Goal: Task Accomplishment & Management: Manage account settings

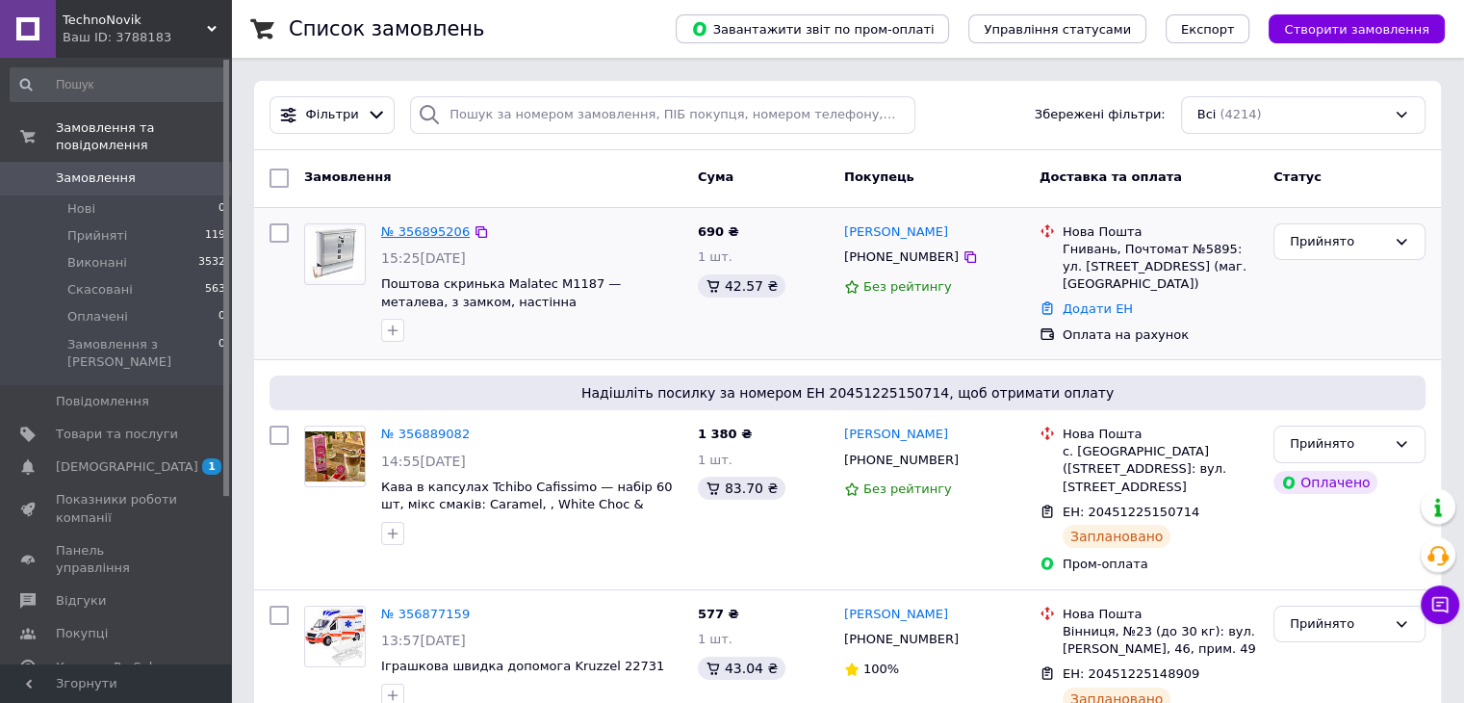
click at [412, 232] on link "№ 356895206" at bounding box center [425, 231] width 89 height 14
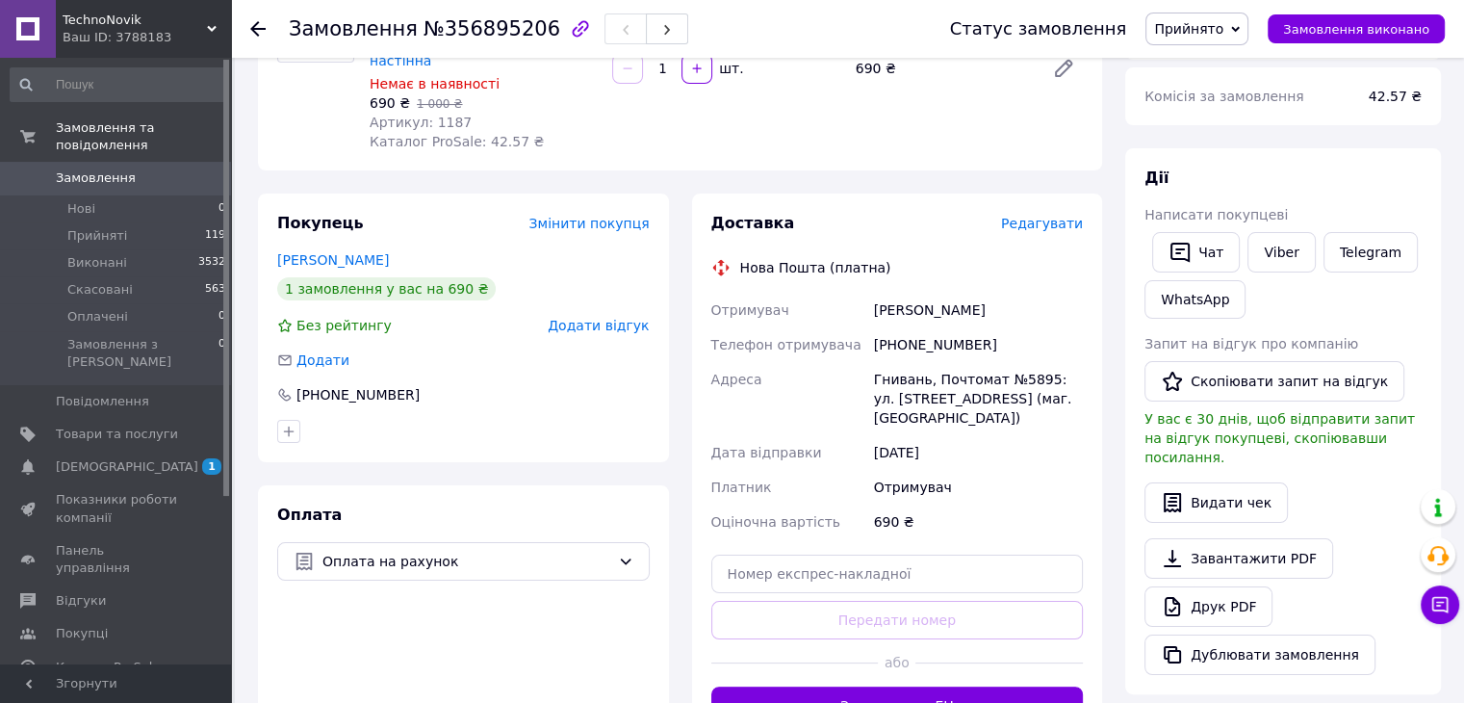
scroll to position [481, 0]
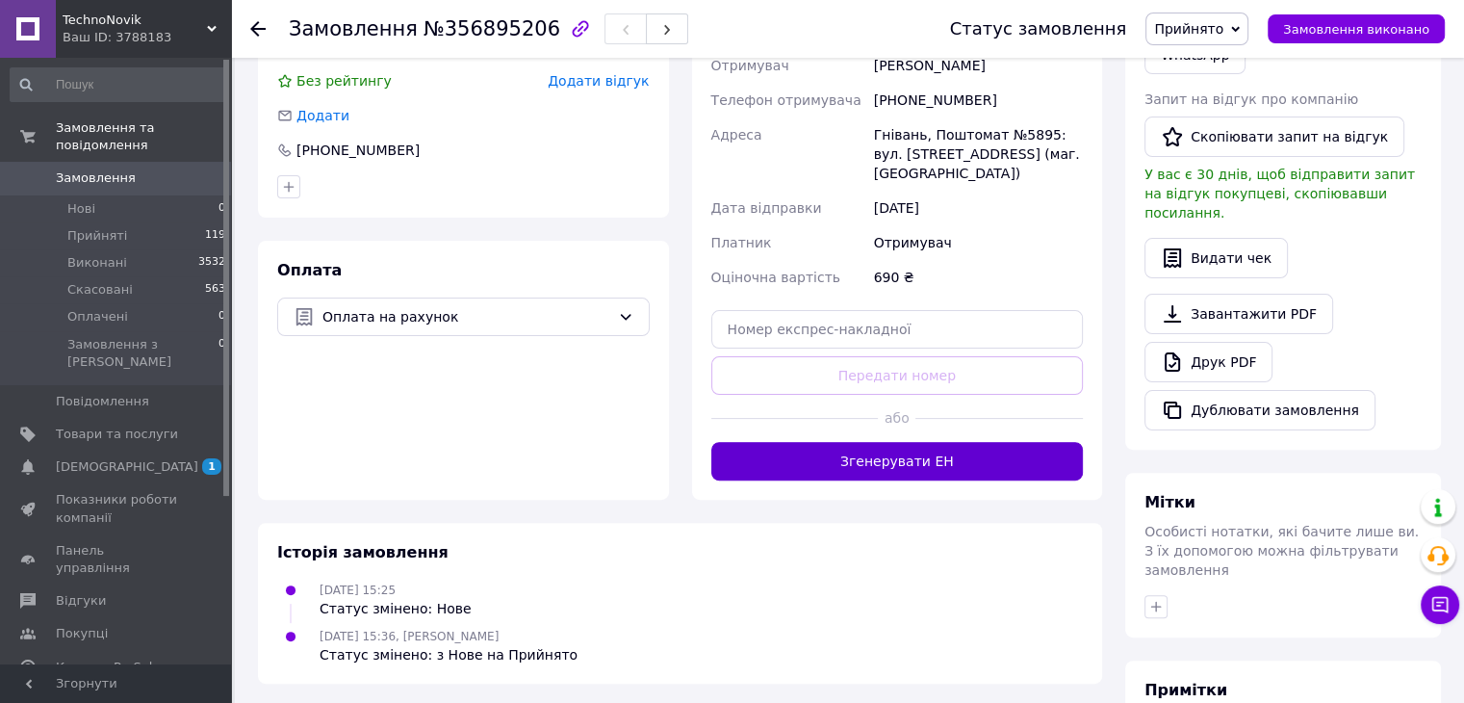
click at [981, 442] on button "Згенерувати ЕН" at bounding box center [897, 461] width 373 height 39
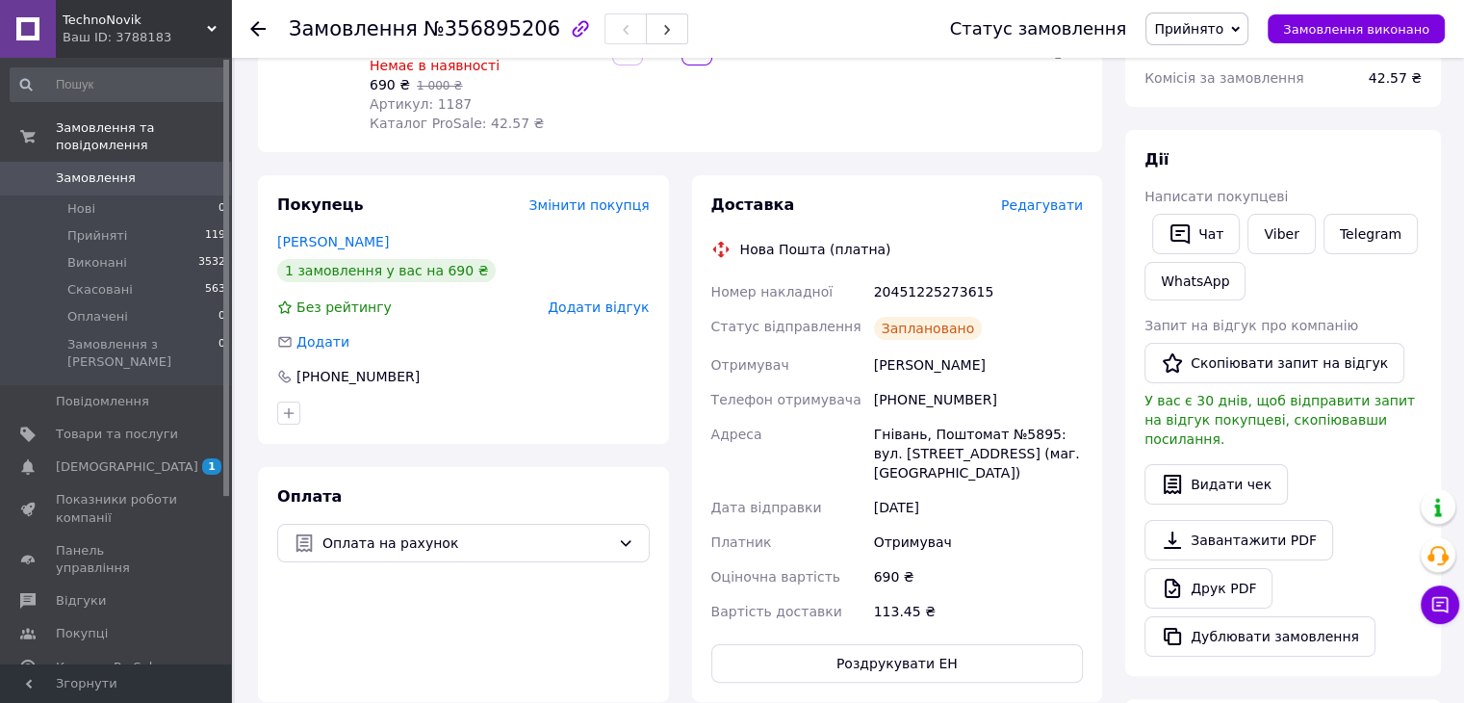
scroll to position [289, 0]
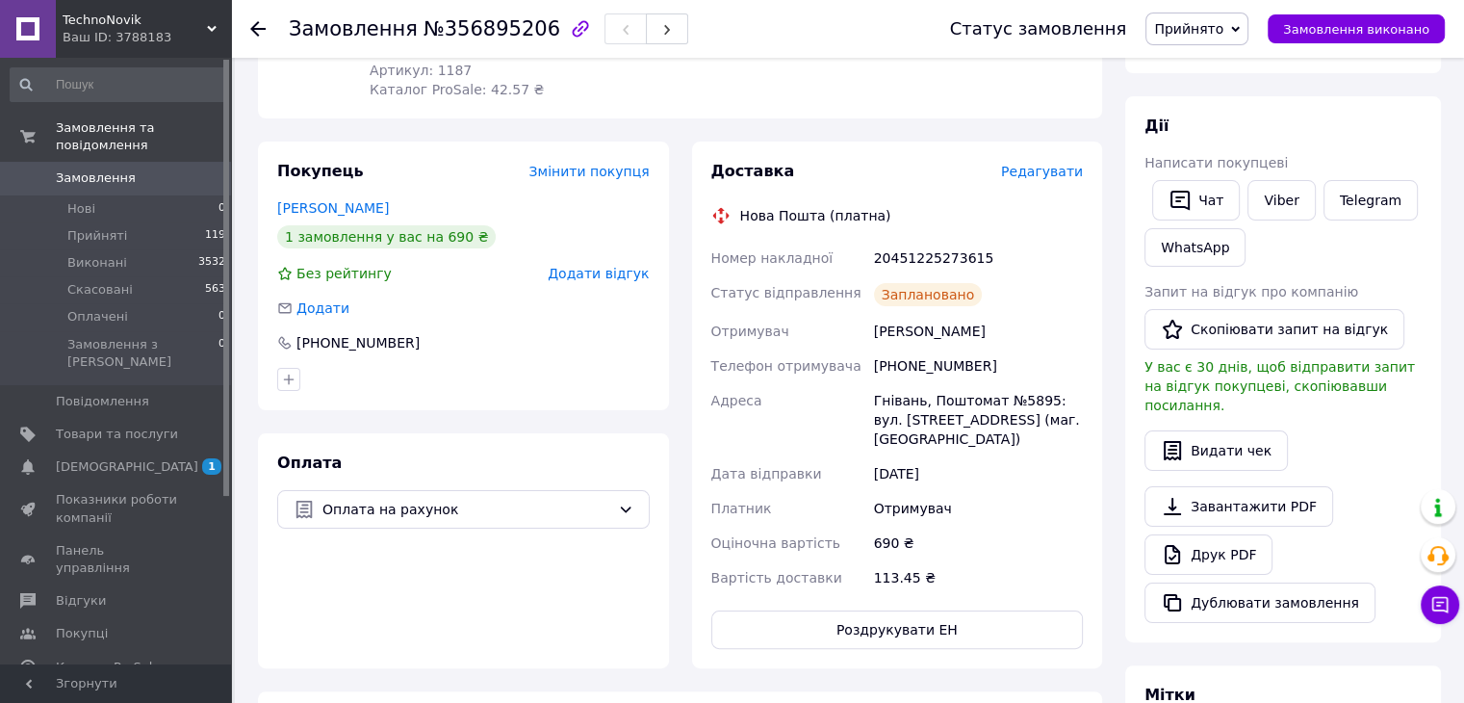
click at [944, 242] on div "20451225273615" at bounding box center [978, 258] width 217 height 35
copy div "20451225273615"
click at [1276, 197] on link "Viber" at bounding box center [1281, 200] width 67 height 40
click at [1432, 357] on div "[PERSON_NAME] покупцеві   Чат Viber Telegram WhatsApp Запит на відгук про компа…" at bounding box center [1283, 369] width 316 height 546
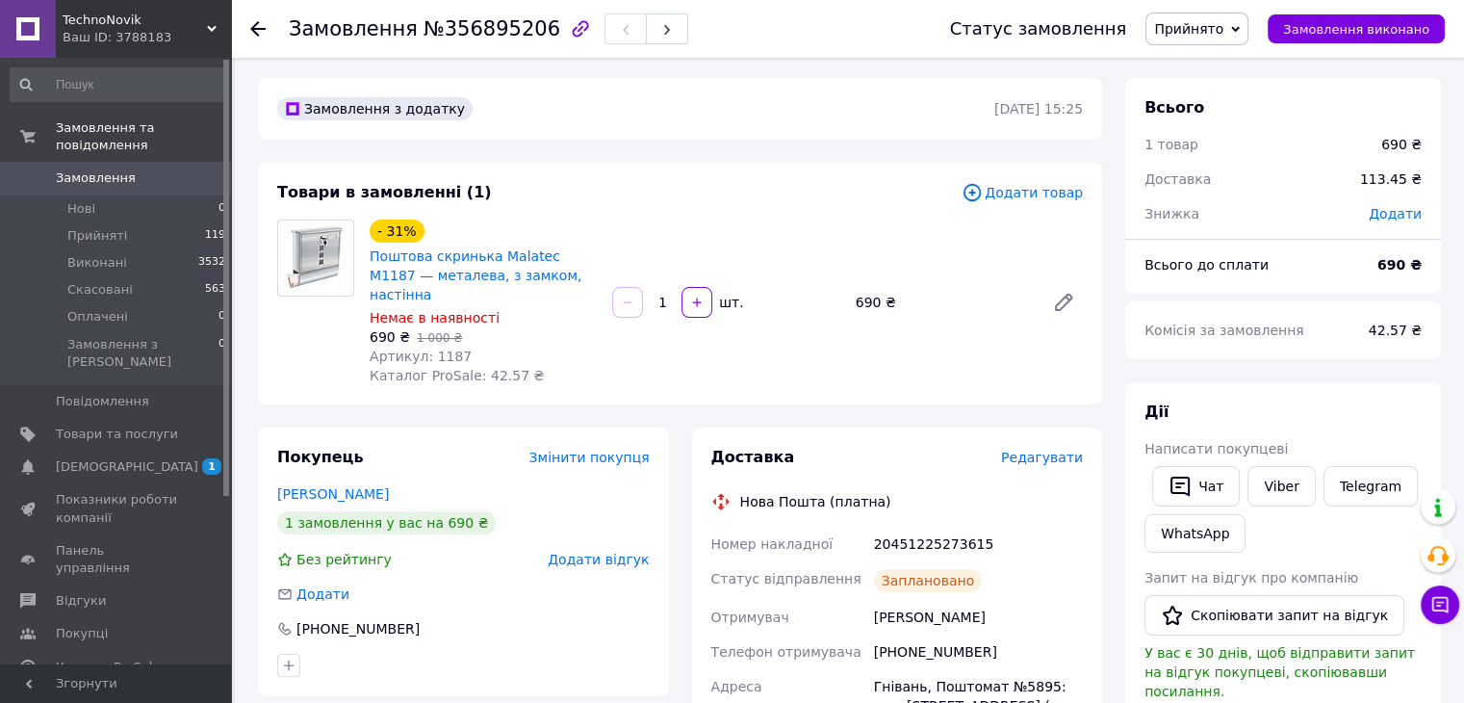
scroll to position [0, 0]
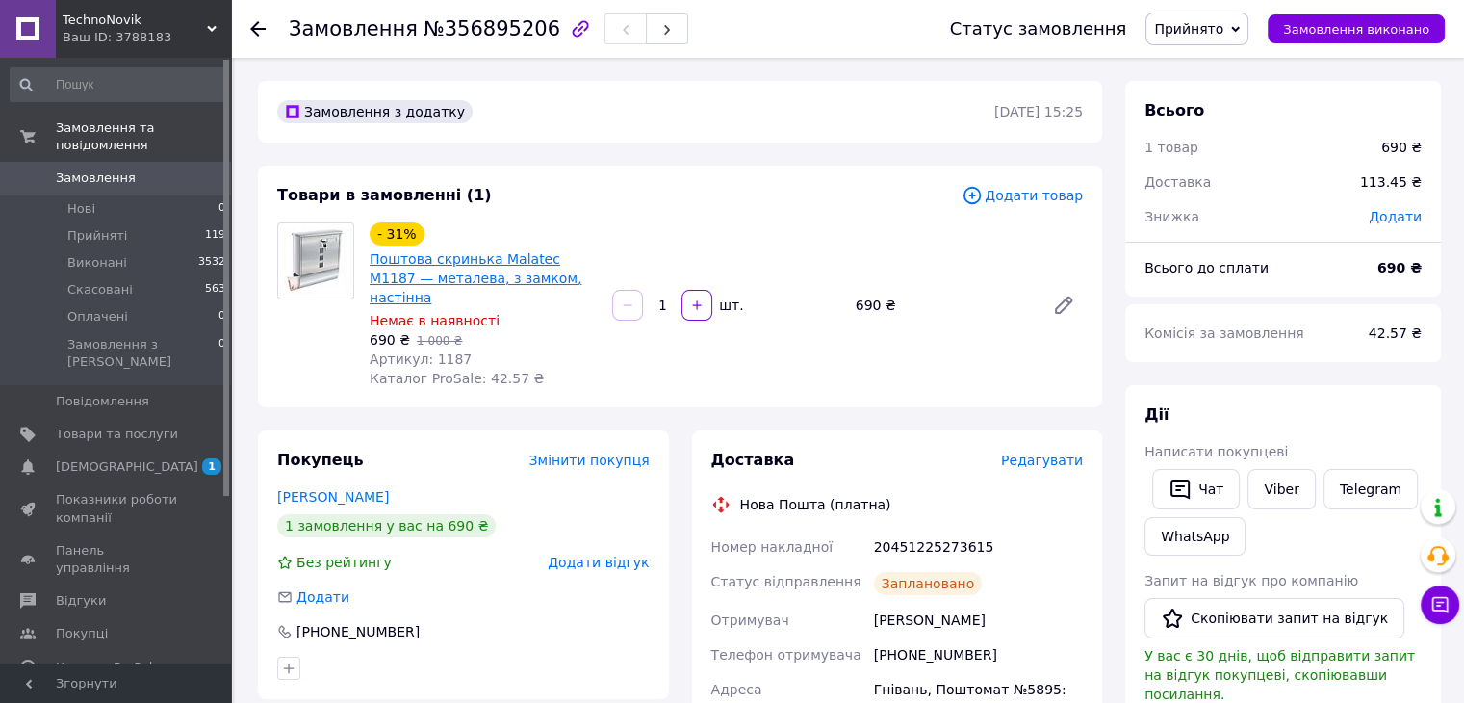
click at [404, 265] on link "Поштова скринька Malatec М1187 — металева, з замком, настінна" at bounding box center [476, 278] width 212 height 54
click at [132, 425] on span "Товари та послуги" at bounding box center [117, 433] width 122 height 17
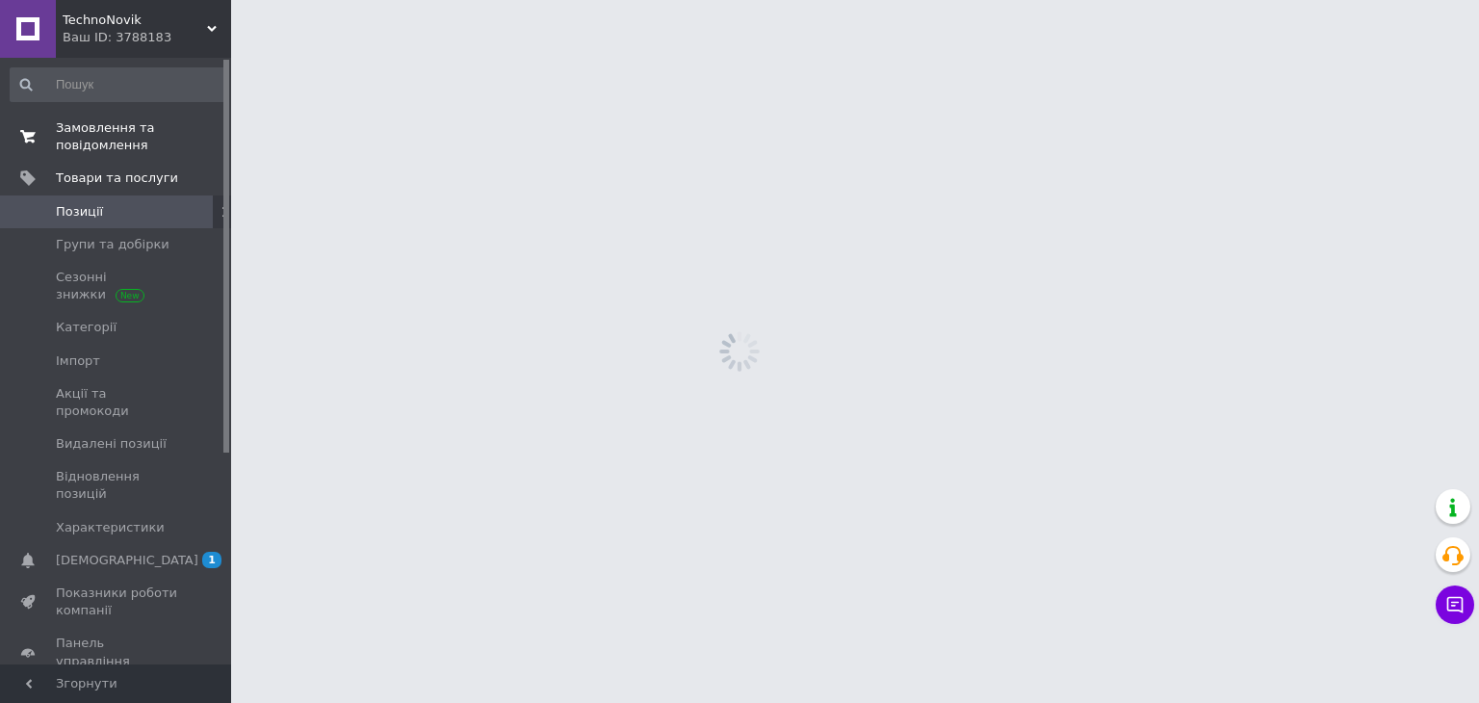
click at [111, 130] on span "Замовлення та повідомлення" at bounding box center [117, 136] width 122 height 35
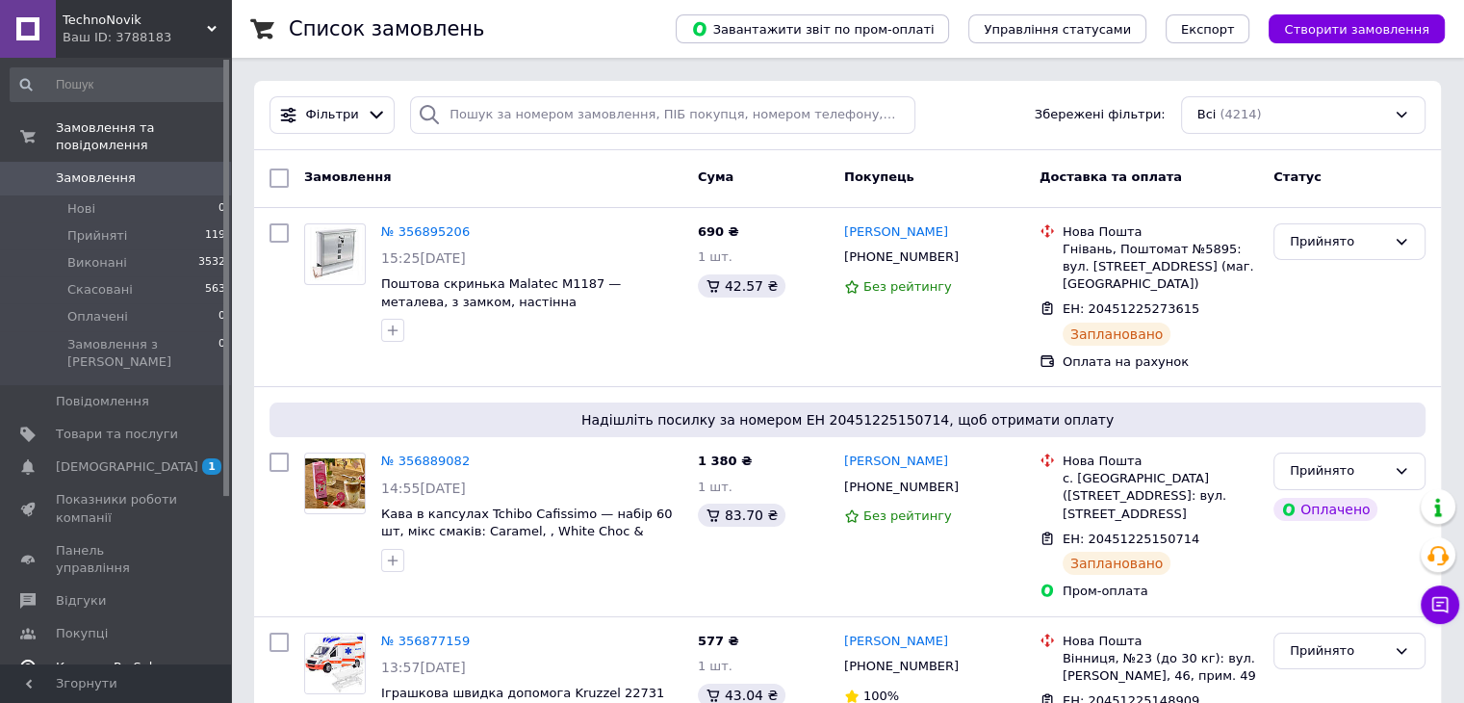
click at [79, 658] on span "Каталог ProSale" at bounding box center [108, 666] width 104 height 17
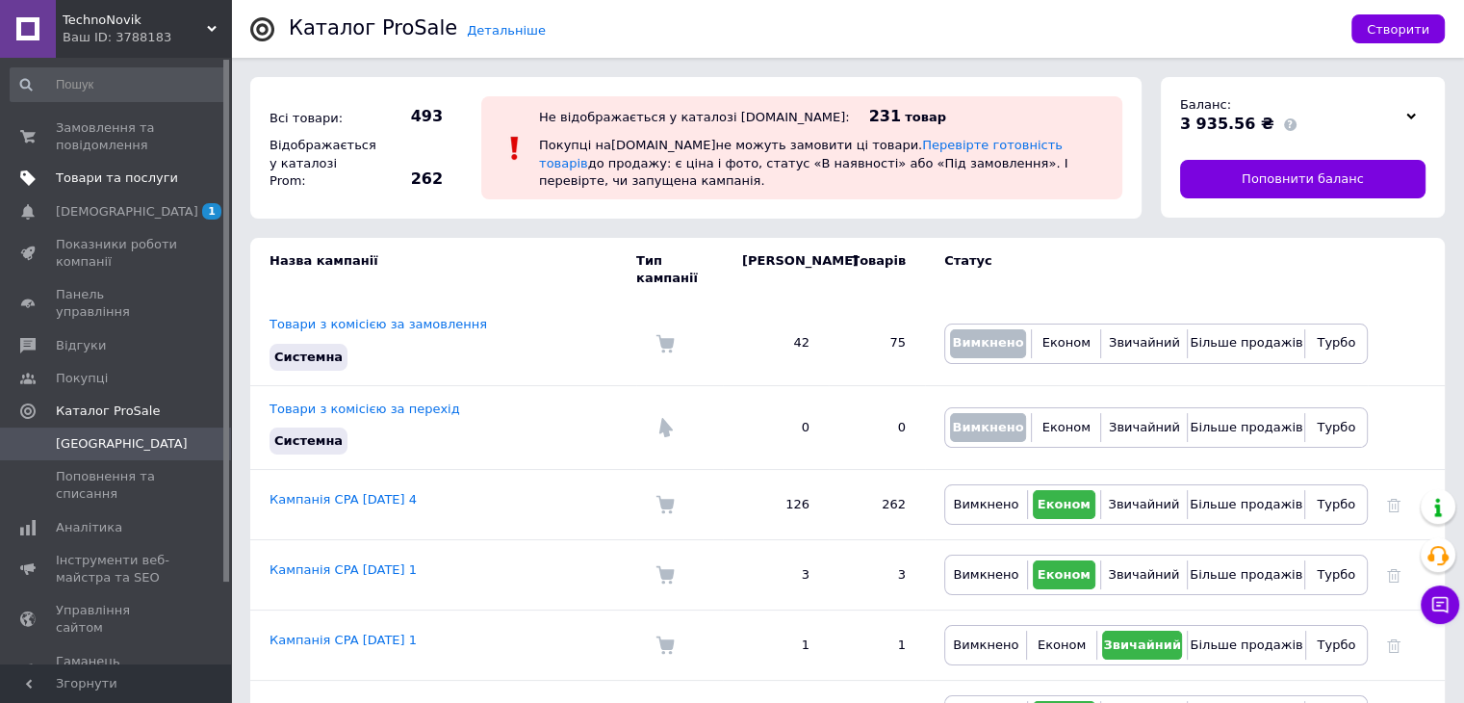
click at [81, 174] on span "Товари та послуги" at bounding box center [117, 177] width 122 height 17
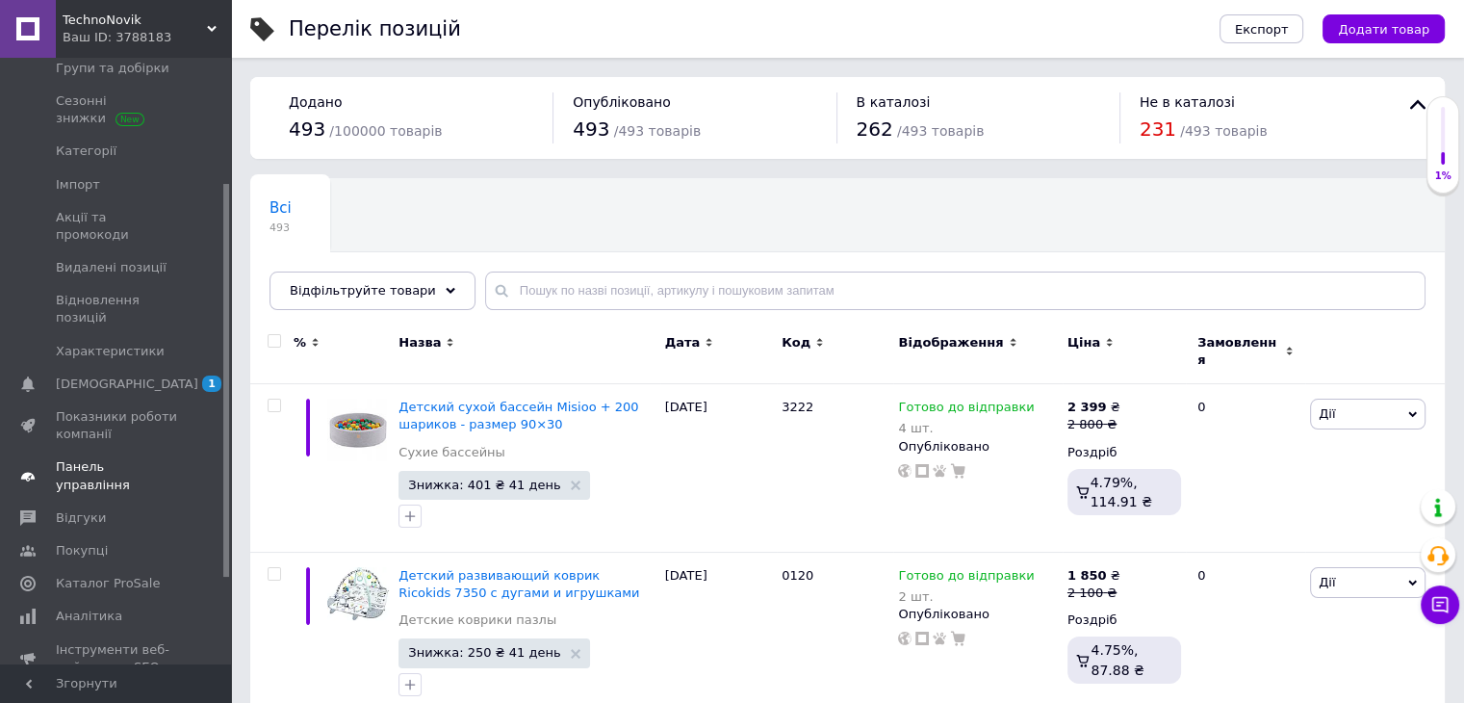
scroll to position [193, 0]
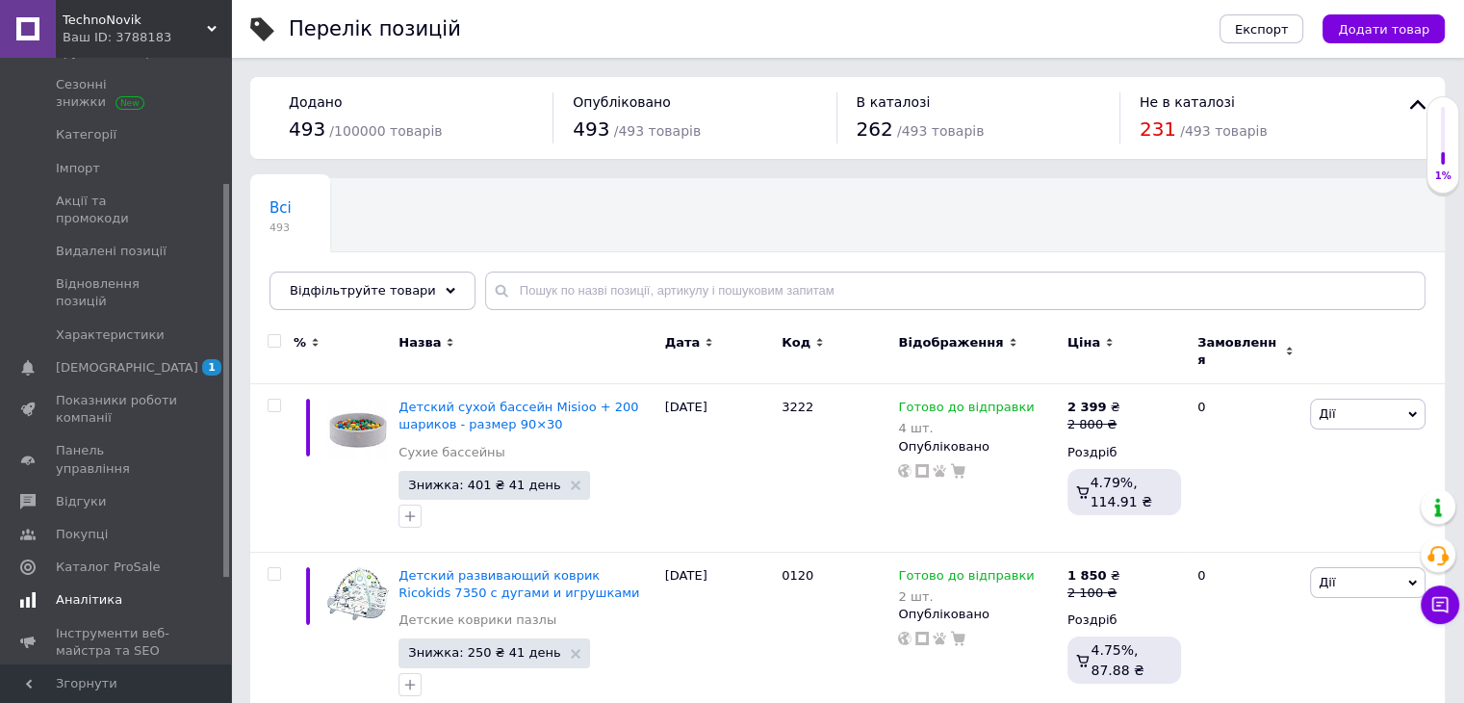
click at [89, 591] on span "Аналітика" at bounding box center [89, 599] width 66 height 17
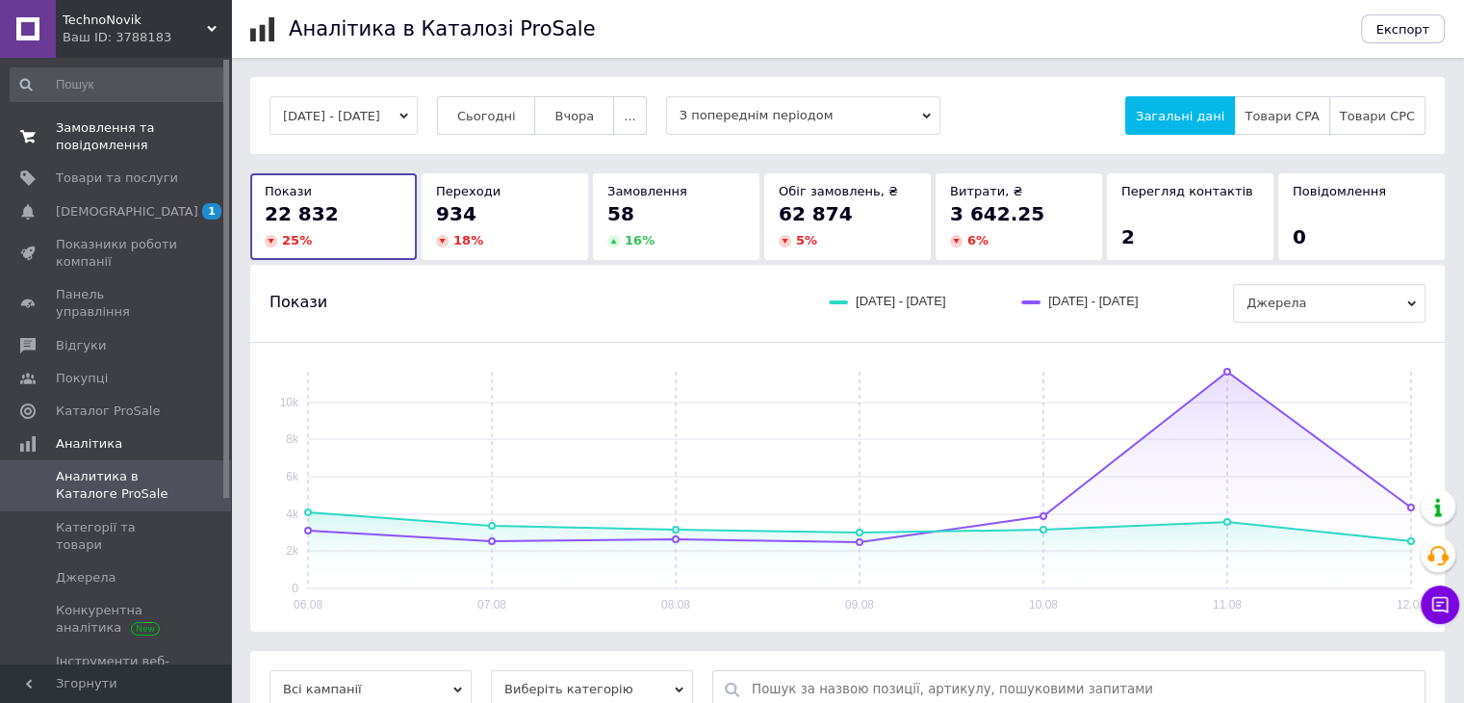
click at [119, 138] on span "Замовлення та повідомлення" at bounding box center [117, 136] width 122 height 35
